Goal: Transaction & Acquisition: Purchase product/service

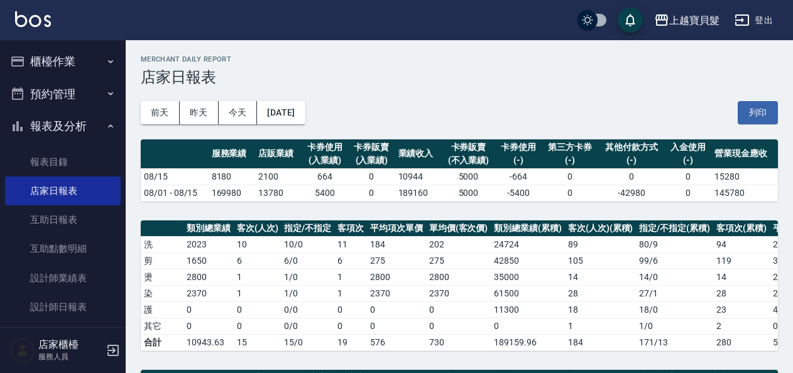
click at [79, 63] on button "櫃檯作業" at bounding box center [63, 61] width 116 height 33
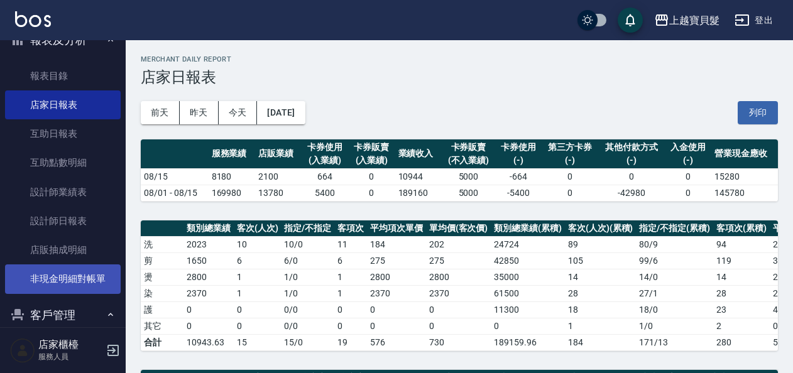
scroll to position [377, 0]
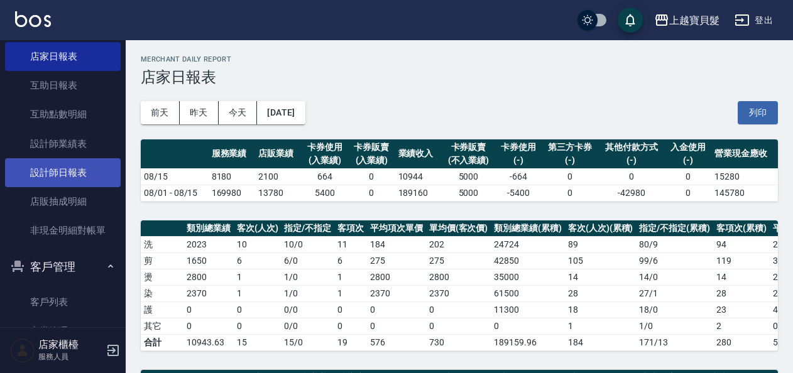
click at [64, 179] on link "設計師日報表" at bounding box center [63, 172] width 116 height 29
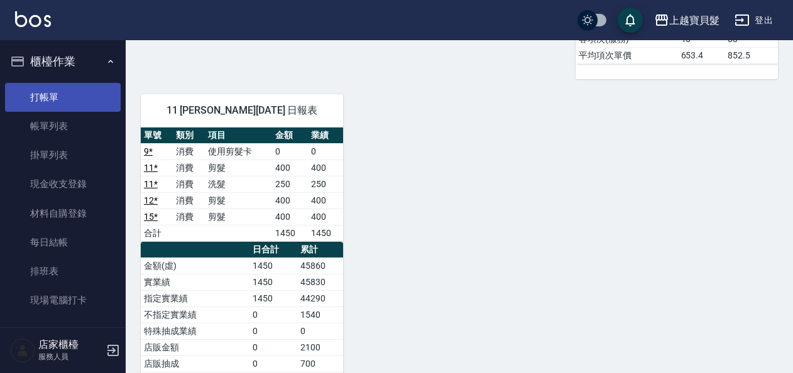
click at [43, 89] on link "打帳單" at bounding box center [63, 97] width 116 height 29
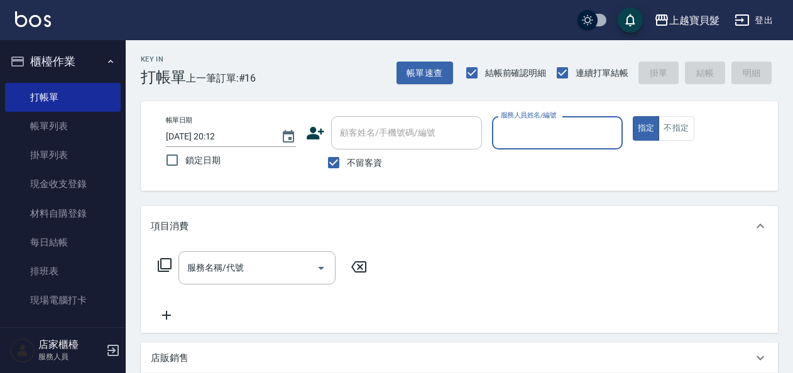
click at [542, 130] on input "服務人員姓名/編號" at bounding box center [557, 133] width 119 height 22
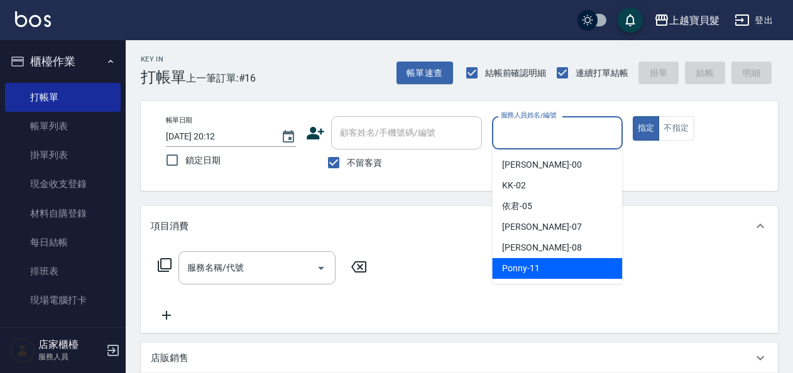
click at [549, 272] on div "Ponny -11" at bounding box center [557, 268] width 130 height 21
type input "Ponny-11"
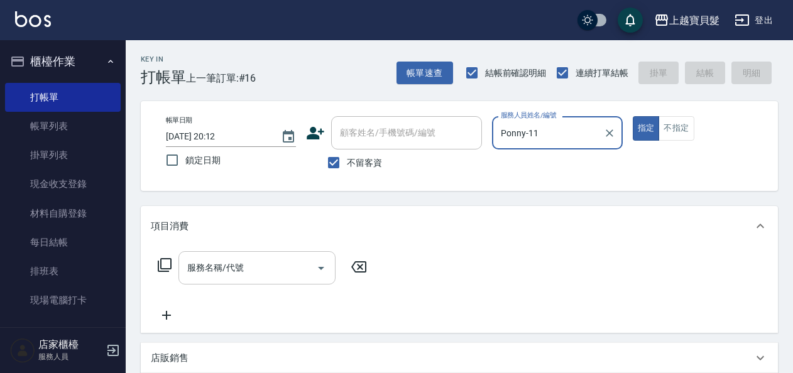
click at [234, 278] on input "服務名稱/代號" at bounding box center [247, 268] width 127 height 22
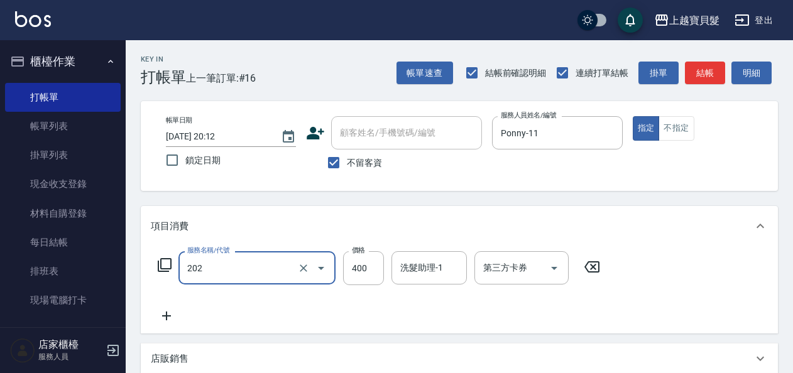
type input "剪髮(202)"
click at [163, 260] on icon at bounding box center [164, 265] width 15 height 15
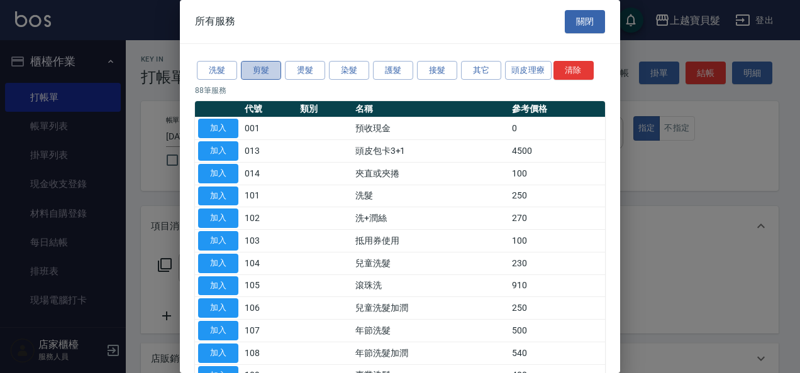
click at [253, 67] on button "剪髮" at bounding box center [261, 70] width 40 height 19
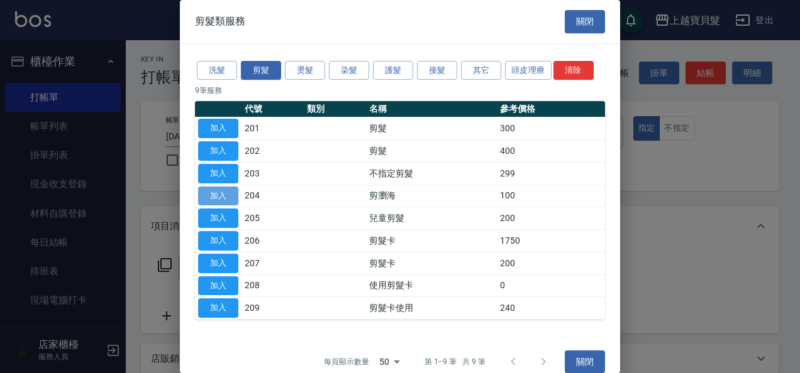
click at [223, 196] on button "加入" at bounding box center [218, 196] width 40 height 19
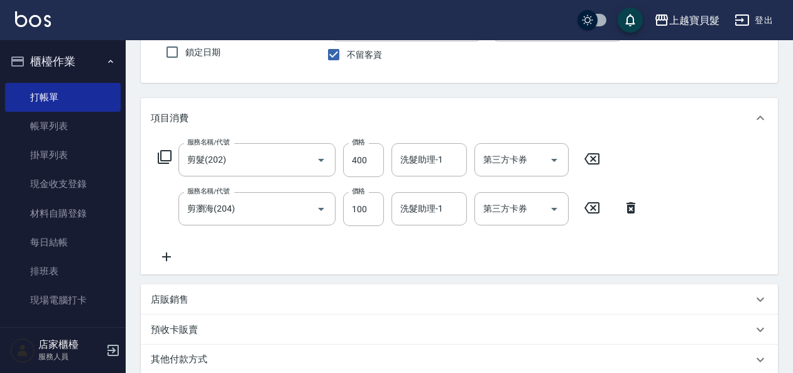
scroll to position [63, 0]
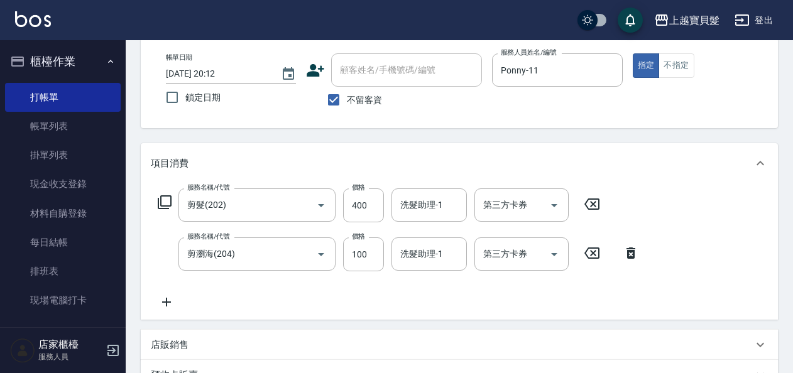
click at [634, 252] on icon at bounding box center [631, 253] width 9 height 11
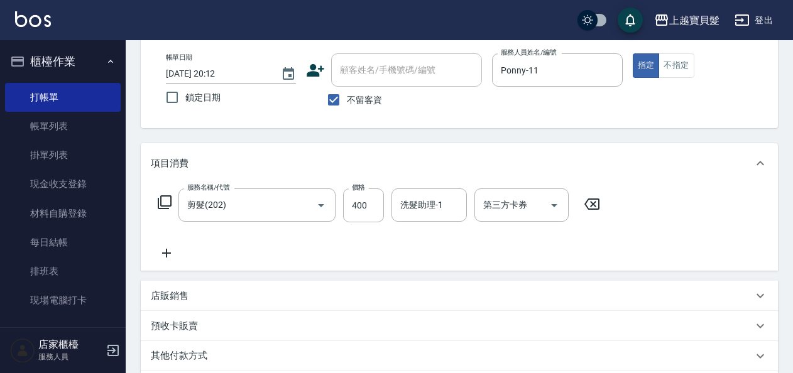
click at [160, 198] on icon at bounding box center [165, 203] width 14 height 14
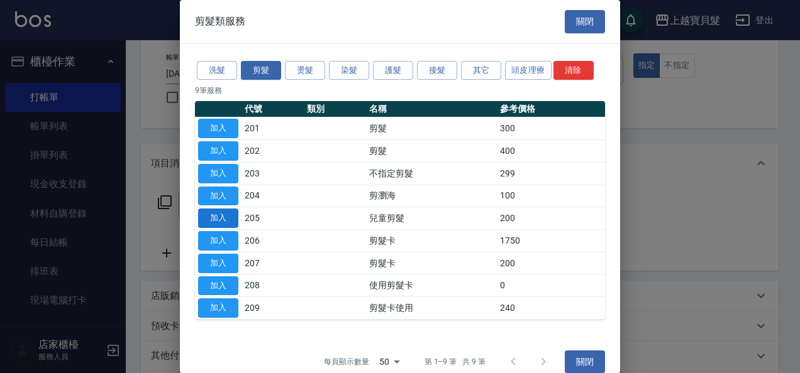
click at [200, 212] on button "加入" at bounding box center [218, 218] width 40 height 19
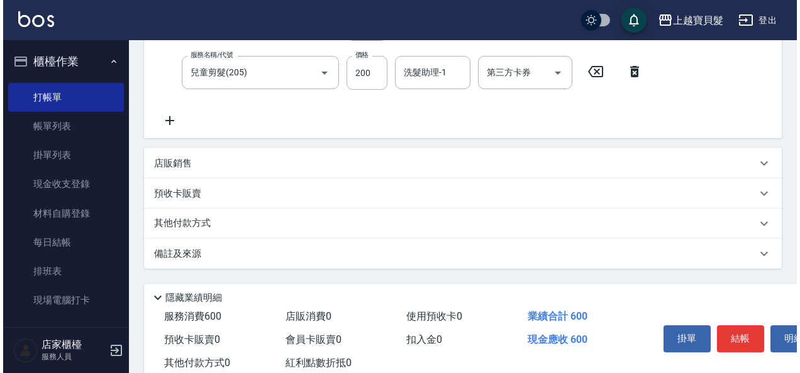
scroll to position [281, 0]
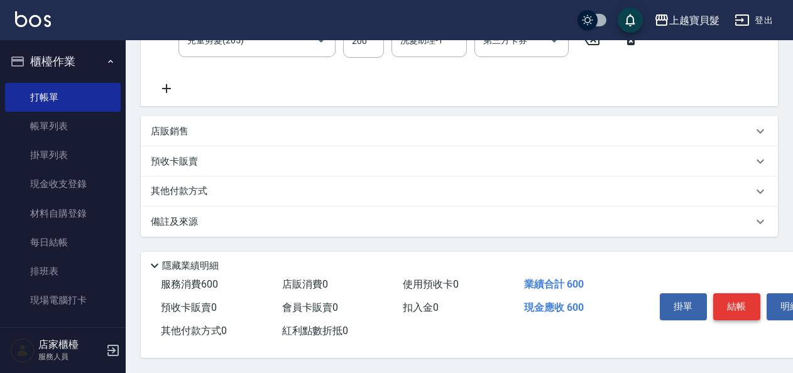
click at [747, 300] on button "結帳" at bounding box center [737, 307] width 47 height 26
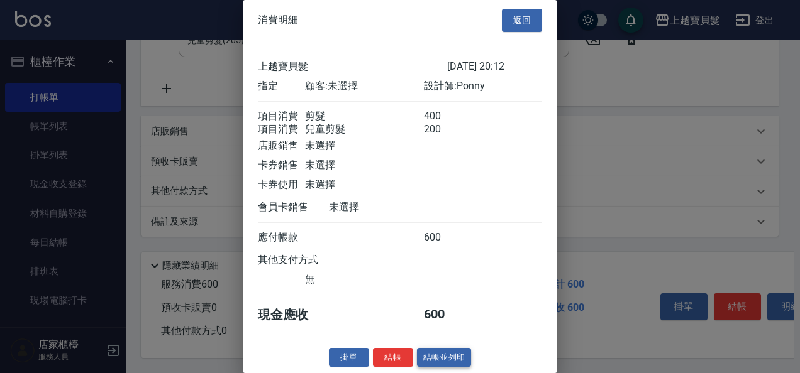
scroll to position [18, 0]
click at [431, 365] on button "結帳並列印" at bounding box center [444, 357] width 55 height 19
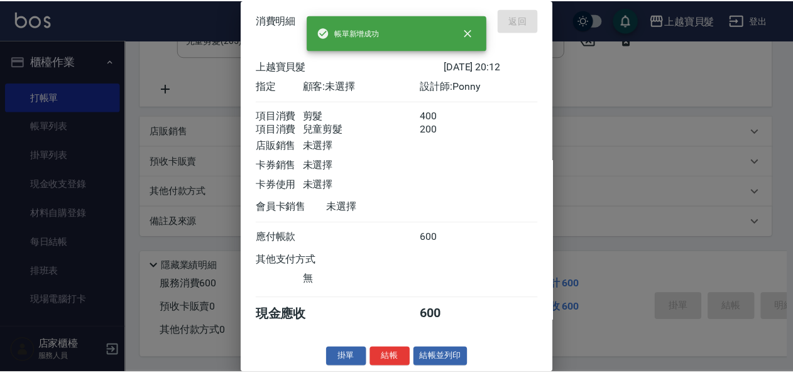
scroll to position [0, 0]
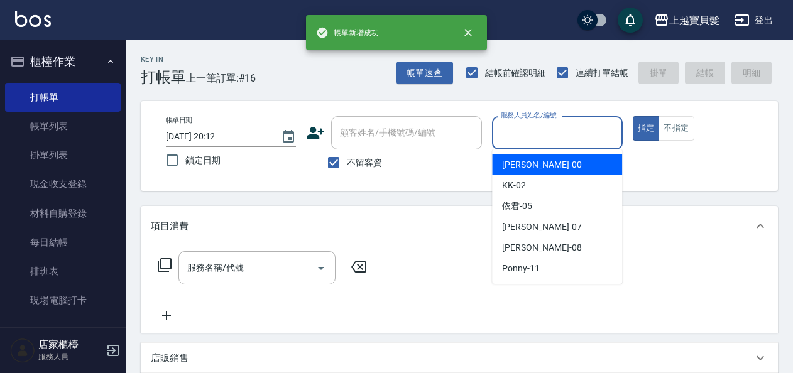
click at [541, 127] on input "服務人員姓名/編號" at bounding box center [557, 133] width 119 height 22
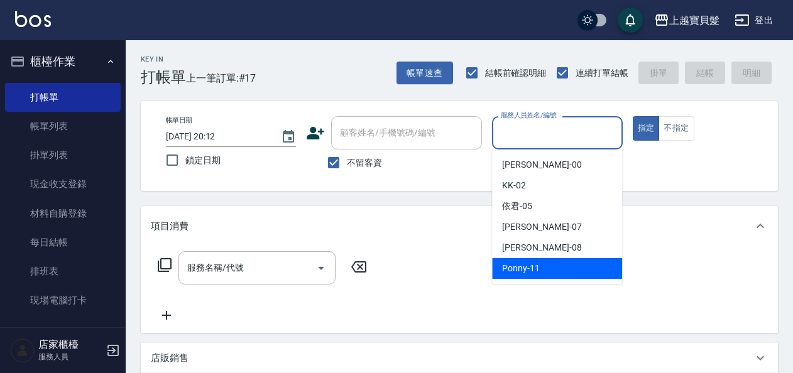
click at [556, 275] on div "Ponny -11" at bounding box center [557, 268] width 130 height 21
type input "Ponny-11"
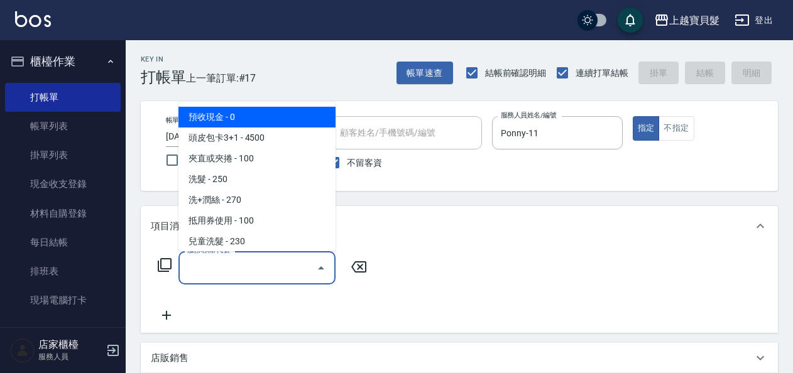
click at [211, 275] on input "服務名稱/代號" at bounding box center [247, 268] width 127 height 22
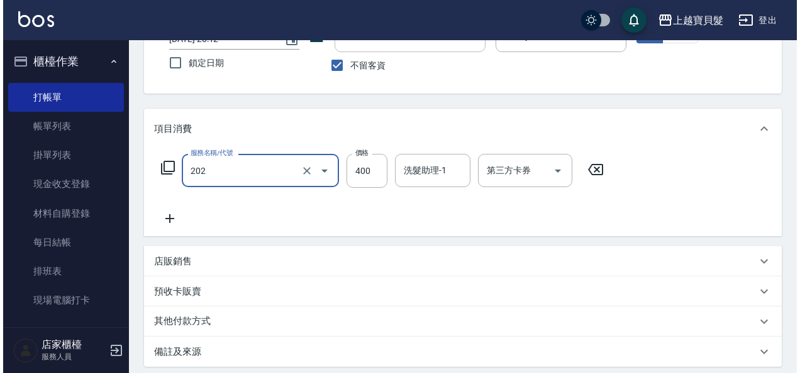
scroll to position [232, 0]
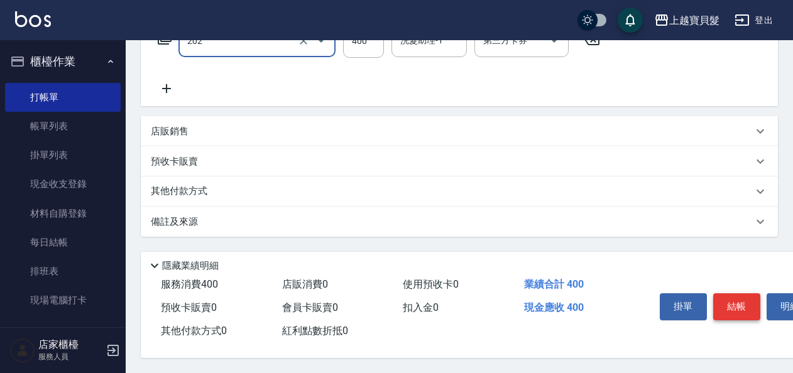
type input "剪髮(202)"
click at [731, 304] on button "結帳" at bounding box center [737, 307] width 47 height 26
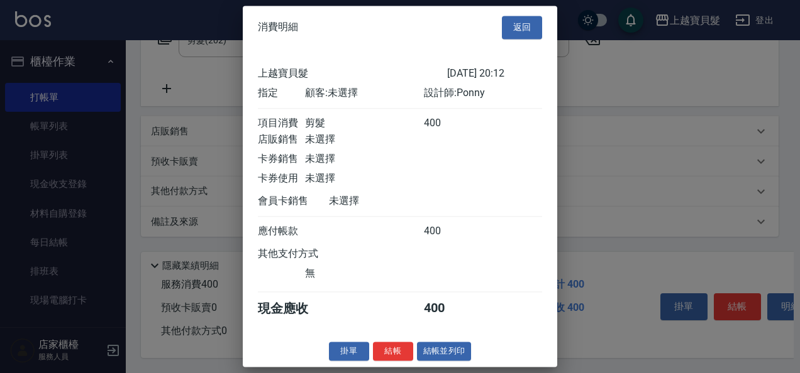
scroll to position [3, 0]
click at [455, 356] on button "結帳並列印" at bounding box center [444, 351] width 55 height 19
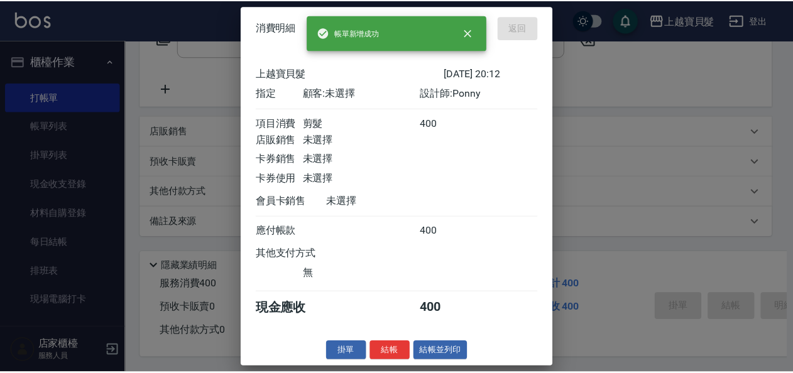
scroll to position [0, 0]
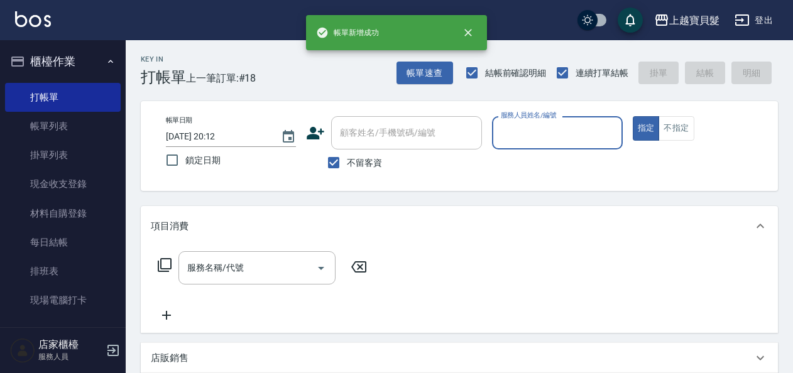
click at [558, 136] on input "服務人員姓名/編號" at bounding box center [557, 133] width 119 height 22
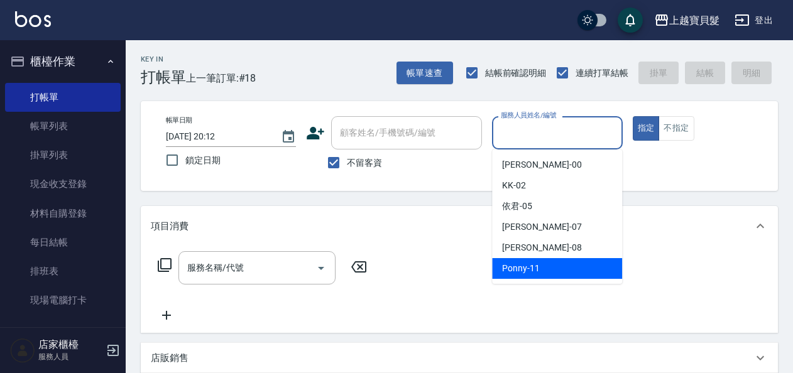
click at [548, 267] on div "Ponny -11" at bounding box center [557, 268] width 130 height 21
type input "Ponny-11"
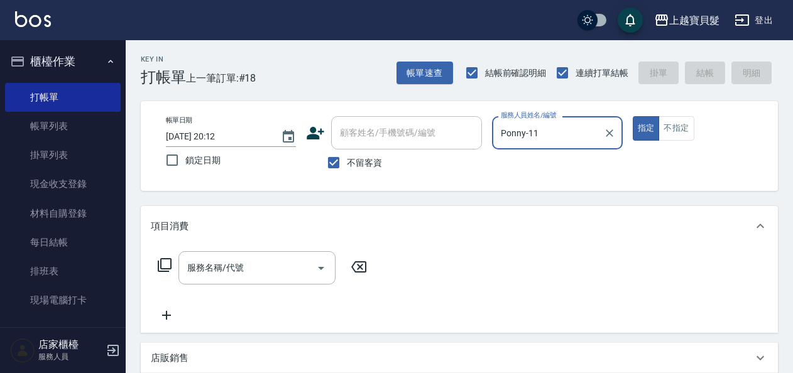
click at [165, 263] on icon at bounding box center [164, 265] width 15 height 15
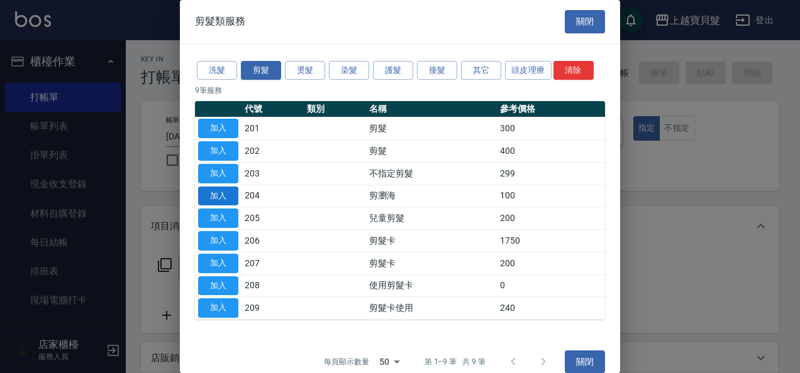
click at [219, 192] on button "加入" at bounding box center [218, 196] width 40 height 19
type input "剪瀏海(204)"
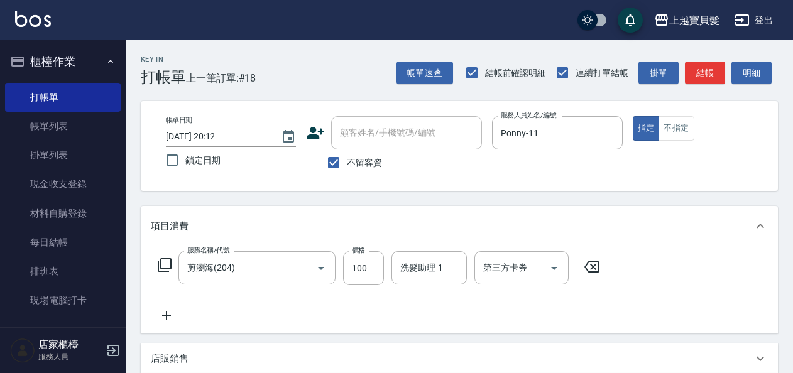
click at [162, 263] on icon at bounding box center [164, 265] width 15 height 15
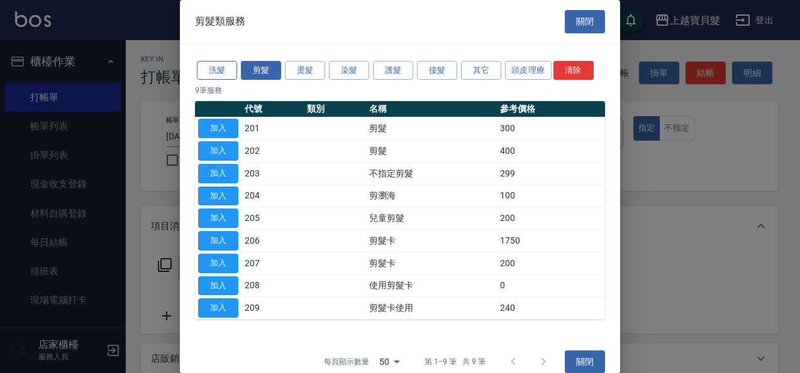
click at [215, 67] on button "洗髮" at bounding box center [217, 70] width 40 height 19
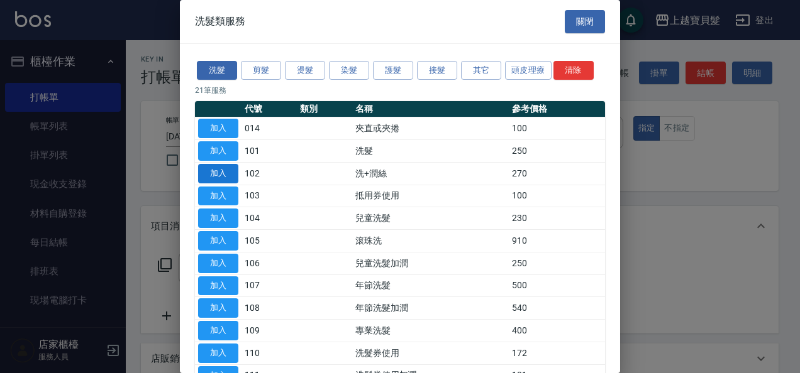
click at [205, 170] on button "加入" at bounding box center [218, 173] width 40 height 19
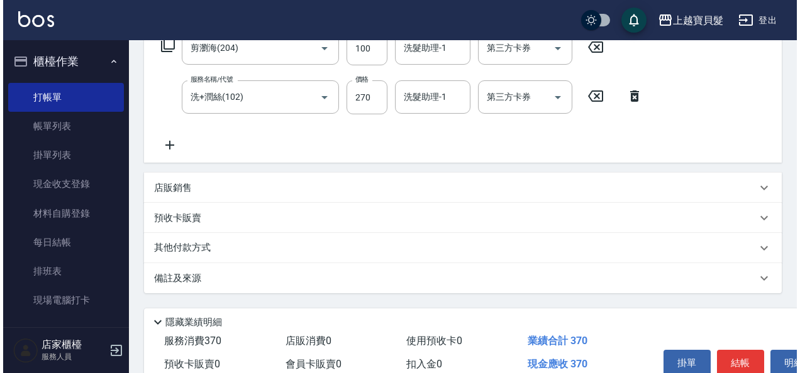
scroll to position [281, 0]
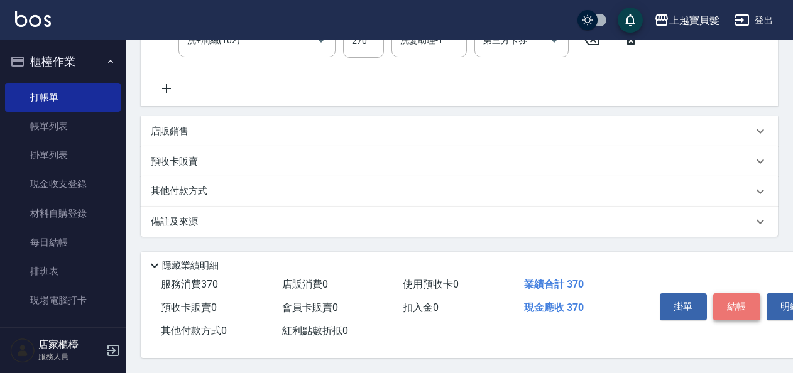
click at [739, 300] on button "結帳" at bounding box center [737, 307] width 47 height 26
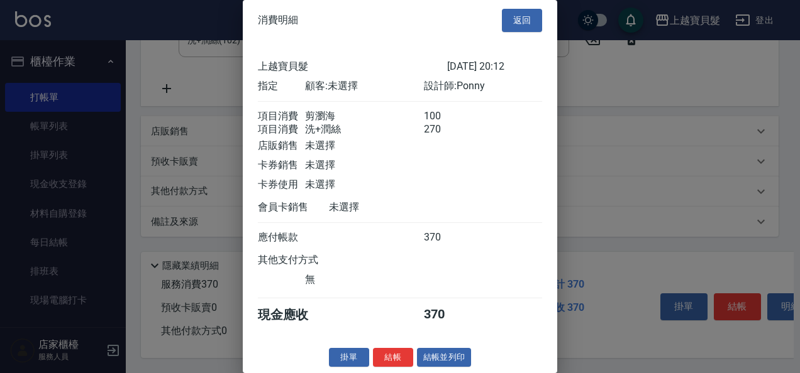
scroll to position [18, 0]
click at [435, 353] on div "消費明細 返回 上越寶貝髮 [DATE] 20:12 指定 顧客: 未選擇 設計師: Ponny 項目消費 剪瀏海 100 項目消費 洗+潤絲 270 店販銷…" at bounding box center [400, 186] width 314 height 373
click at [435, 353] on button "結帳並列印" at bounding box center [444, 357] width 55 height 19
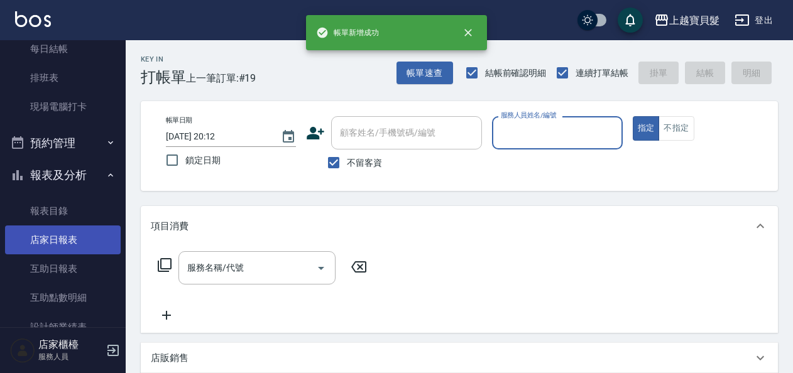
scroll to position [377, 0]
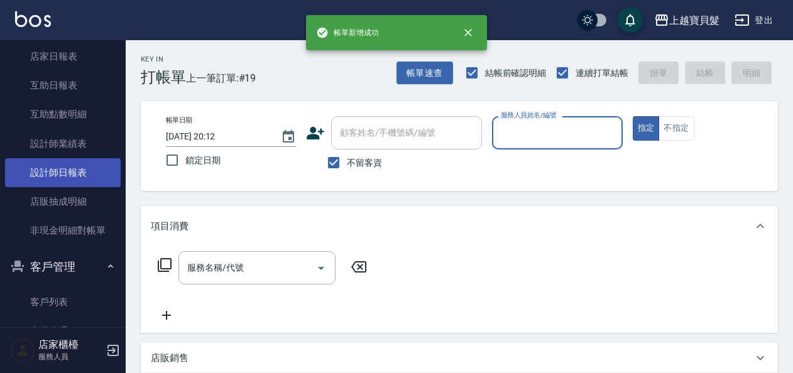
click at [44, 179] on link "設計師日報表" at bounding box center [63, 172] width 116 height 29
